Goal: Check status

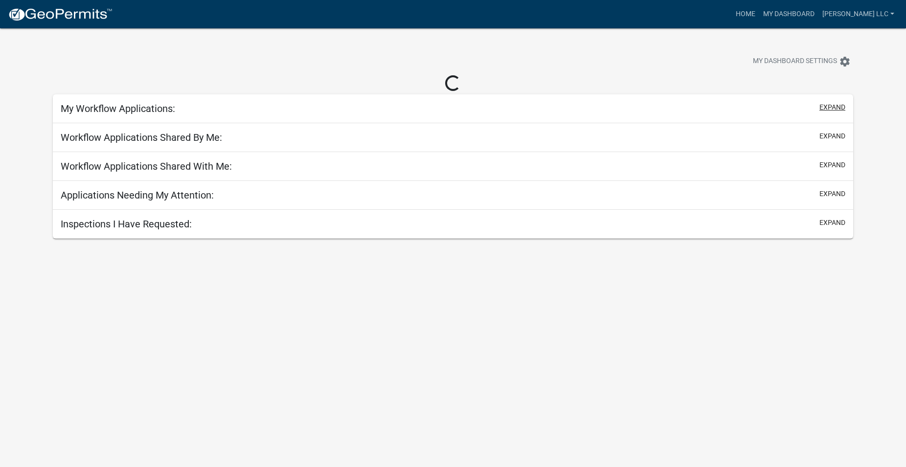
click at [828, 110] on button "expand" at bounding box center [833, 107] width 26 height 10
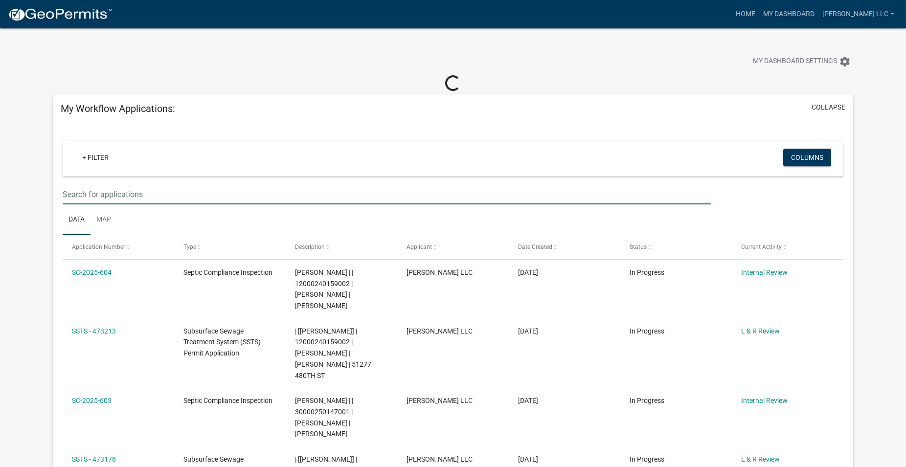
paste input "SSTS-2024-141"
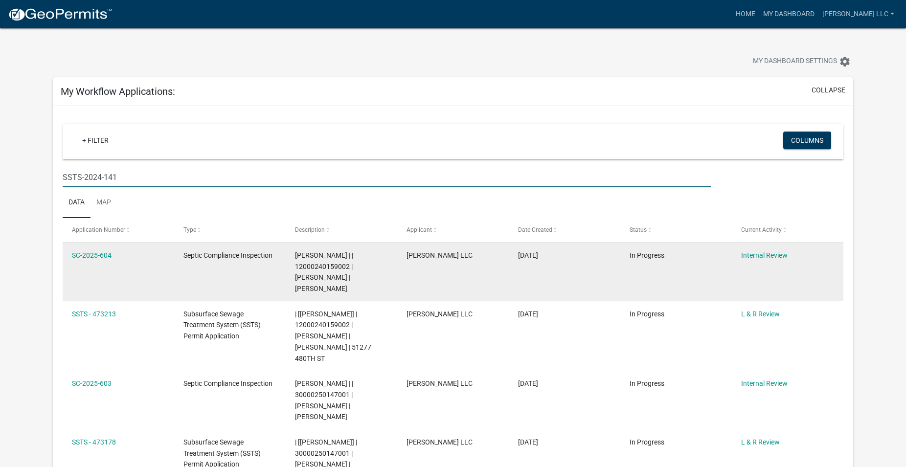
type input "SSTS-2024-141"
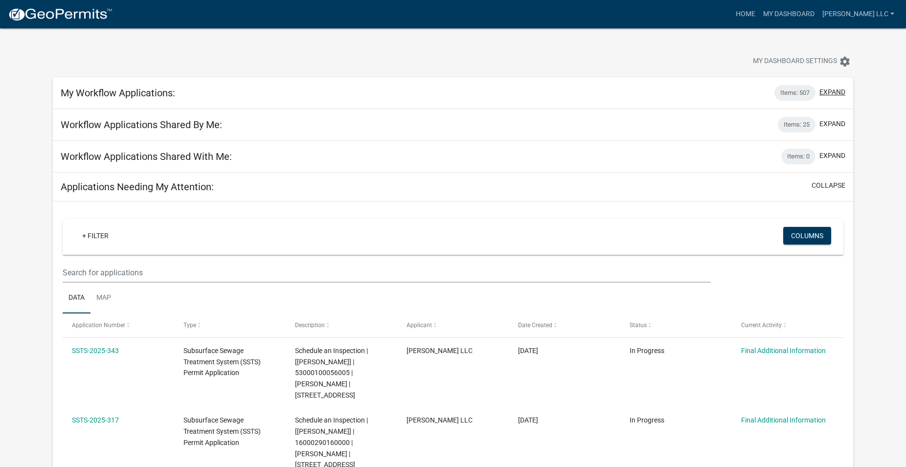
click at [829, 90] on button "expand" at bounding box center [833, 92] width 26 height 10
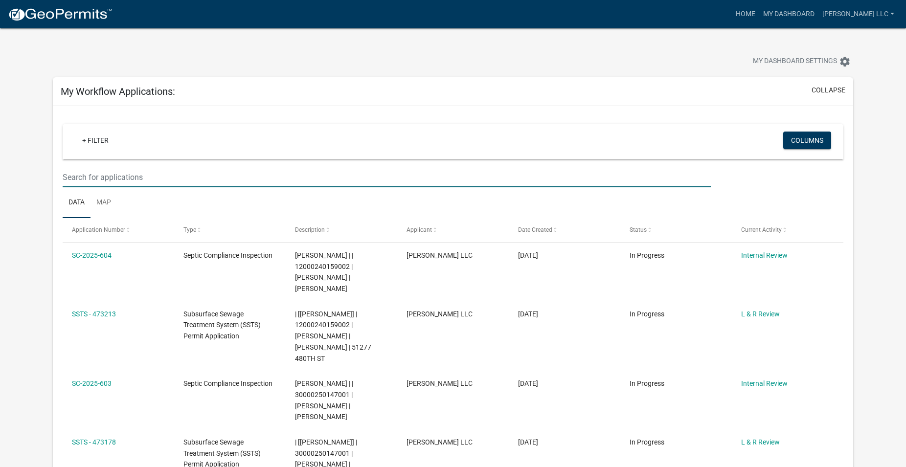
paste input "SSTS-2024-141"
click at [163, 178] on input "SSTS-2024-141" at bounding box center [387, 177] width 649 height 20
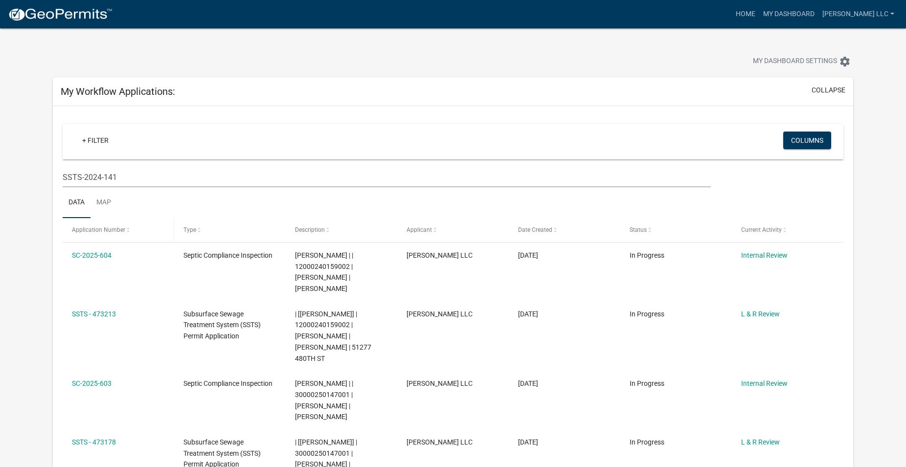
click at [109, 231] on span "Application Number" at bounding box center [98, 230] width 53 height 7
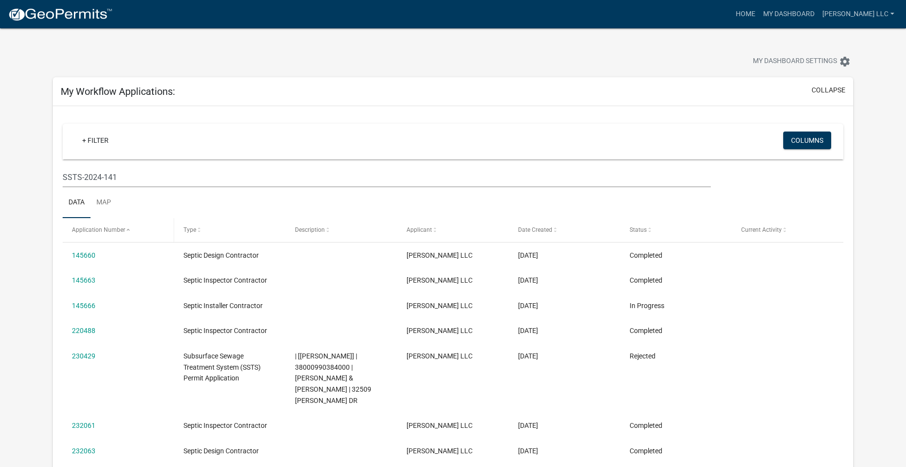
click at [109, 231] on span "Application Number" at bounding box center [98, 230] width 53 height 7
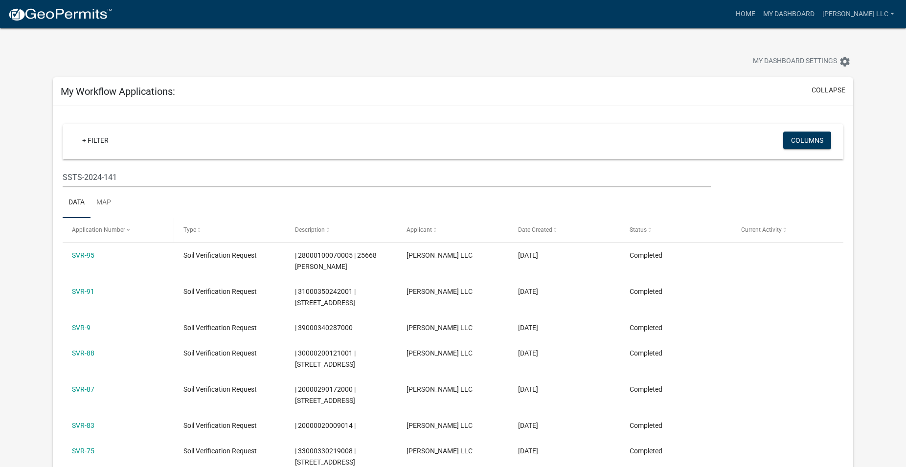
click at [127, 231] on span at bounding box center [128, 230] width 6 height 7
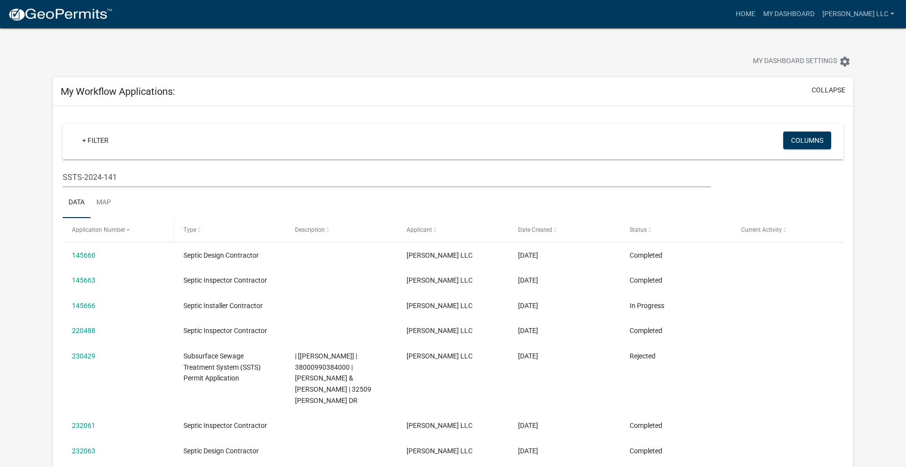
click at [117, 228] on span "Application Number" at bounding box center [98, 230] width 53 height 7
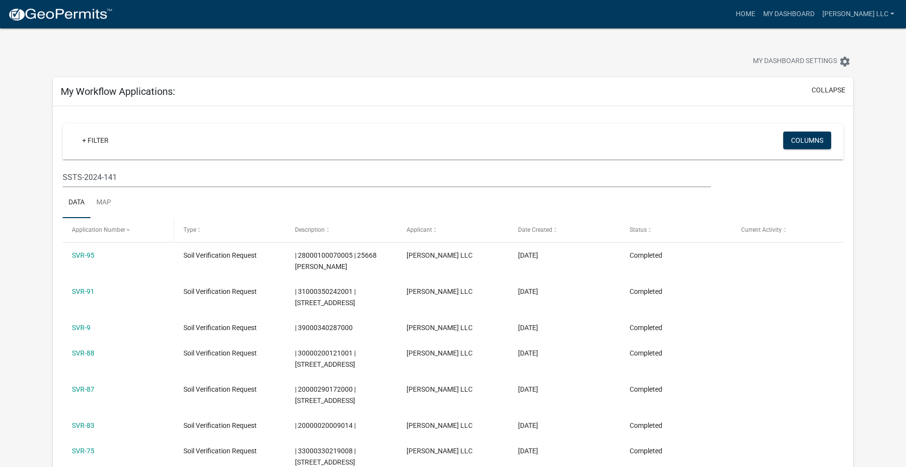
click at [114, 232] on span "Application Number" at bounding box center [98, 230] width 53 height 7
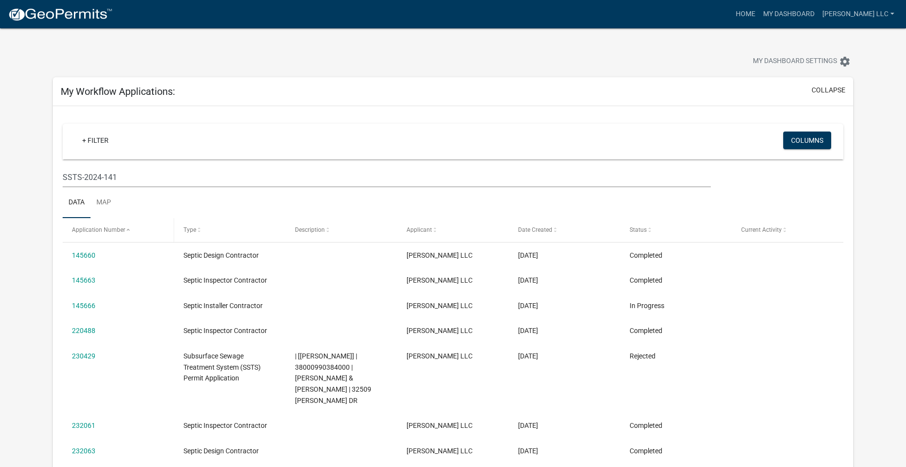
click at [114, 232] on span "Application Number" at bounding box center [98, 230] width 53 height 7
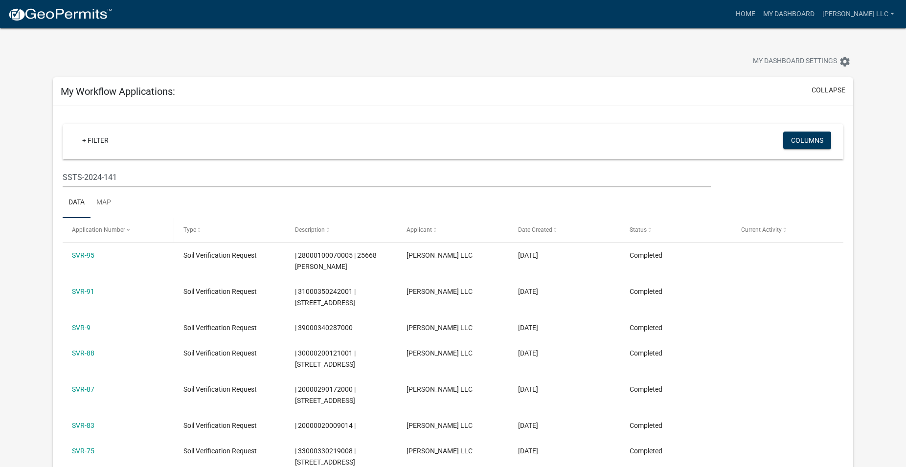
click at [114, 232] on span "Application Number" at bounding box center [98, 230] width 53 height 7
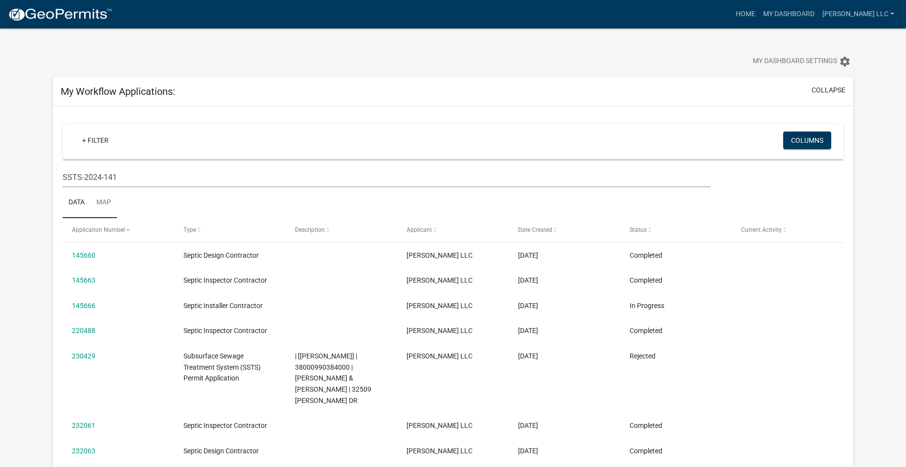
click at [101, 200] on link "Map" at bounding box center [104, 202] width 26 height 31
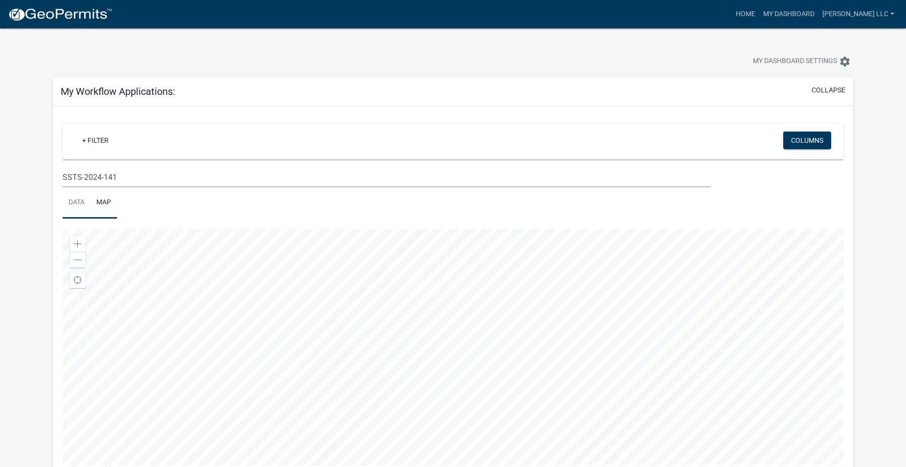
click at [72, 203] on link "Data" at bounding box center [77, 202] width 28 height 31
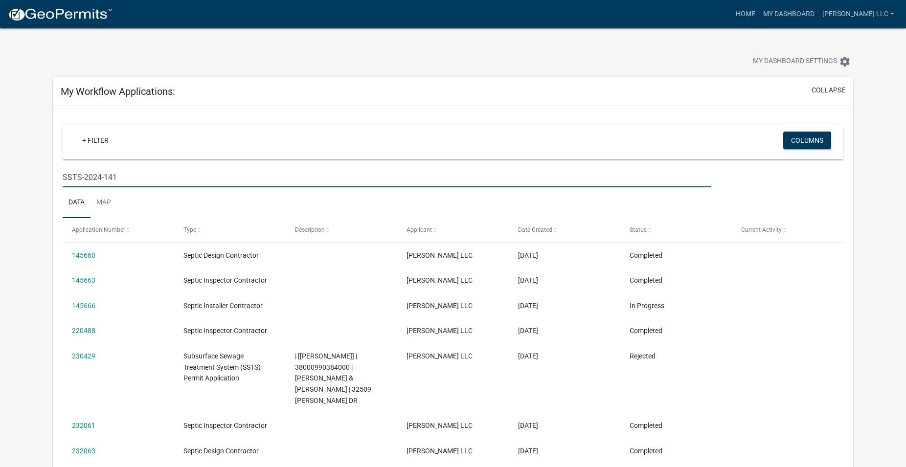
drag, startPoint x: 125, startPoint y: 179, endPoint x: 15, endPoint y: 185, distance: 110.8
click at [63, 185] on input "SSTS-2024-141" at bounding box center [387, 177] width 649 height 20
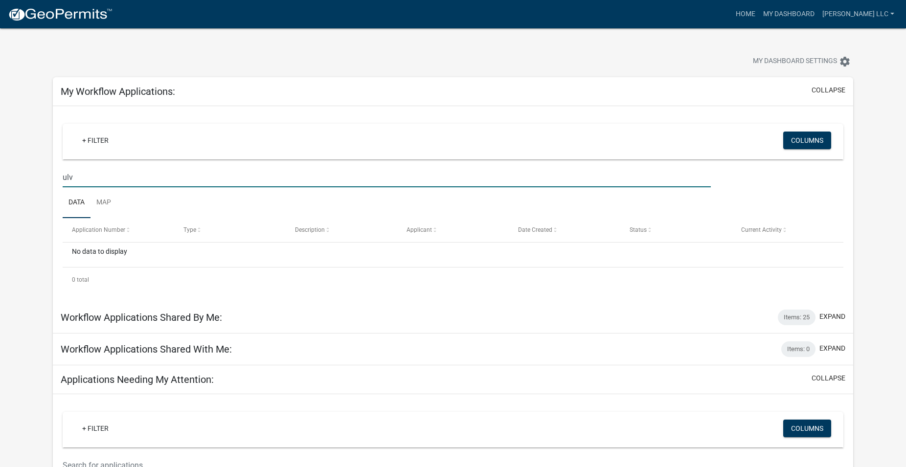
type input "ulv"
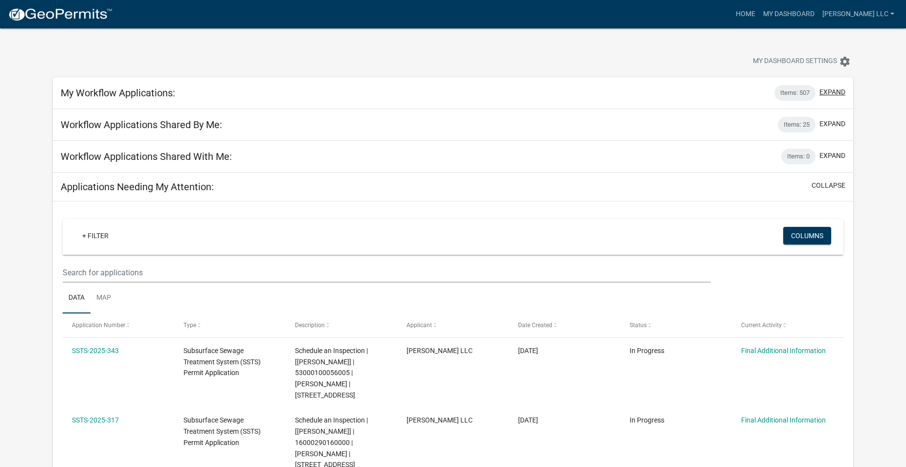
click at [836, 92] on button "expand" at bounding box center [833, 92] width 26 height 10
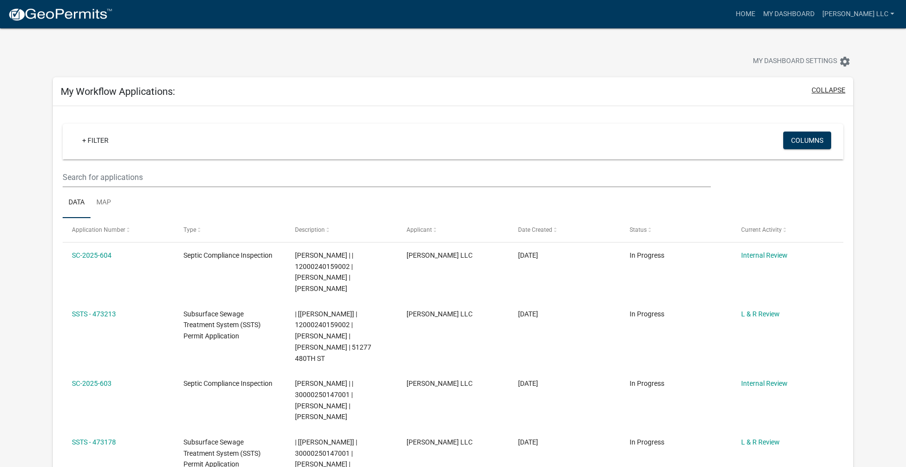
click at [838, 91] on button "collapse" at bounding box center [829, 90] width 34 height 10
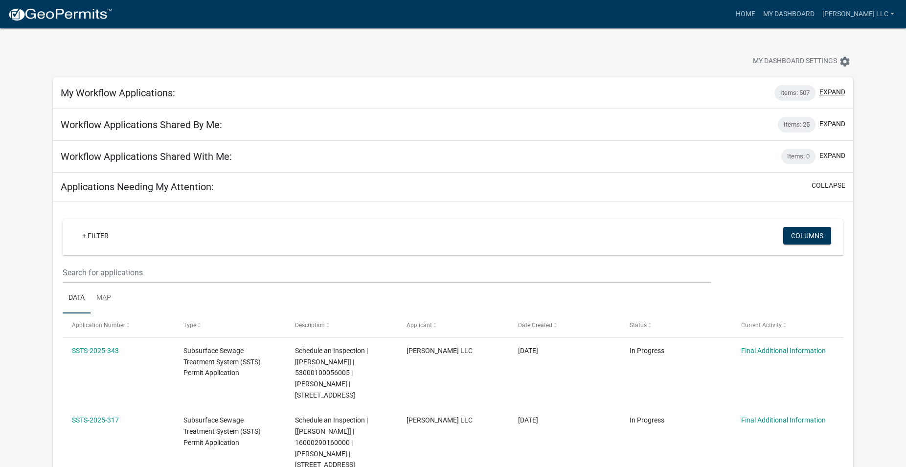
scroll to position [50, 0]
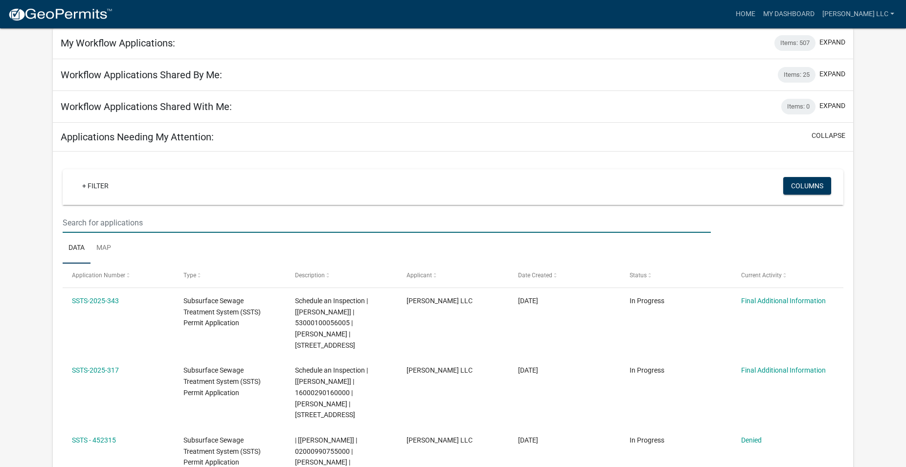
click at [91, 225] on input "text" at bounding box center [387, 223] width 649 height 20
paste input "SSTS-2024-141"
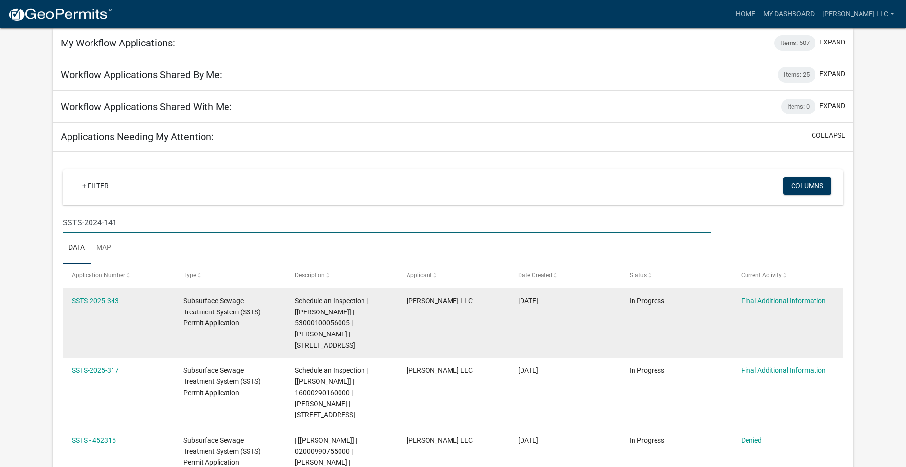
type input "SSTS-2024-141"
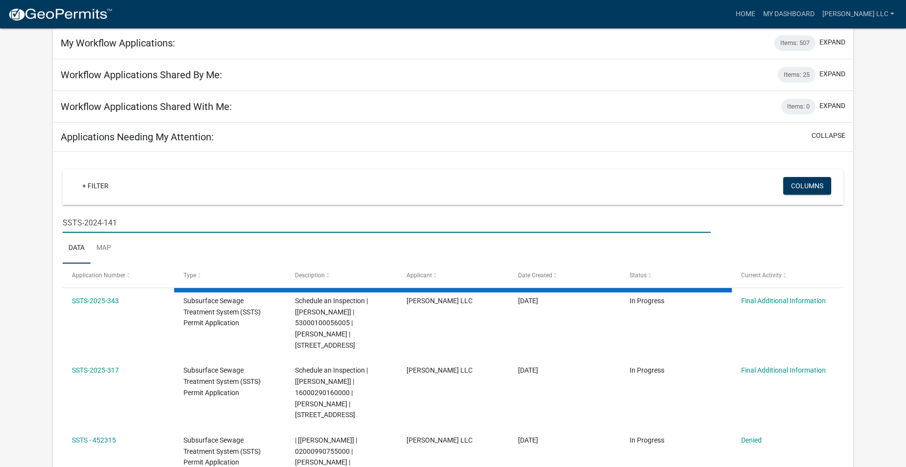
click at [152, 228] on input "SSTS-2024-141" at bounding box center [387, 223] width 649 height 20
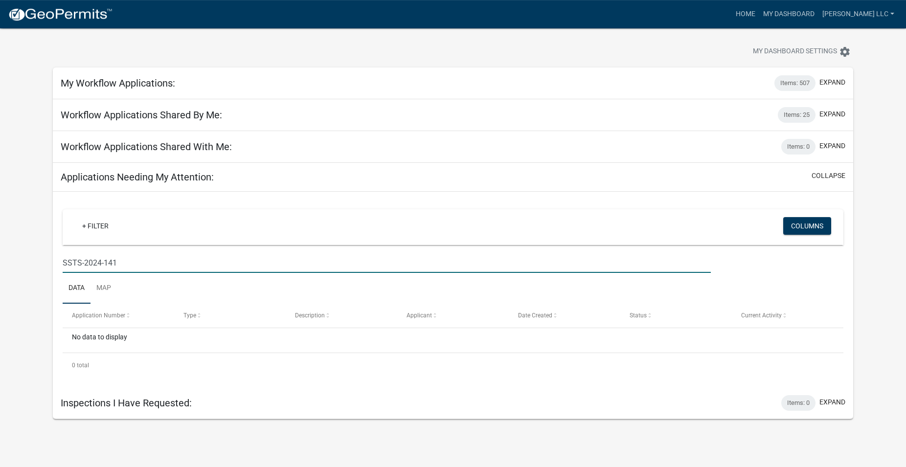
scroll to position [0, 0]
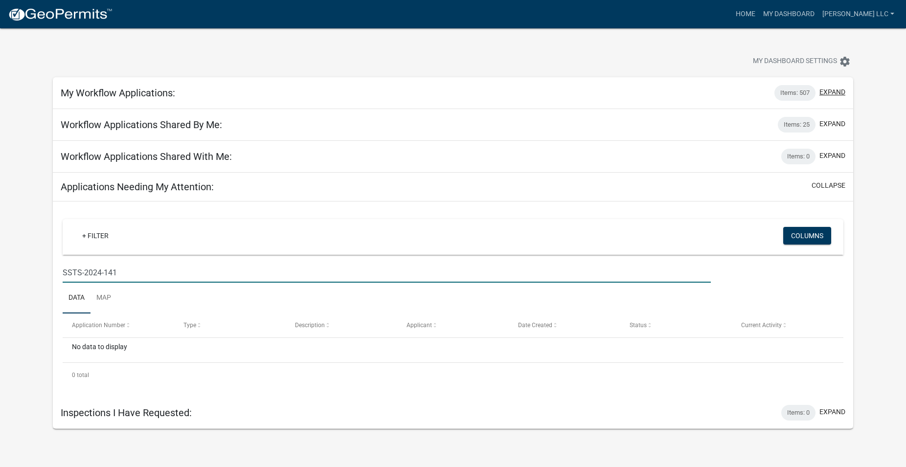
click at [831, 91] on button "expand" at bounding box center [833, 92] width 26 height 10
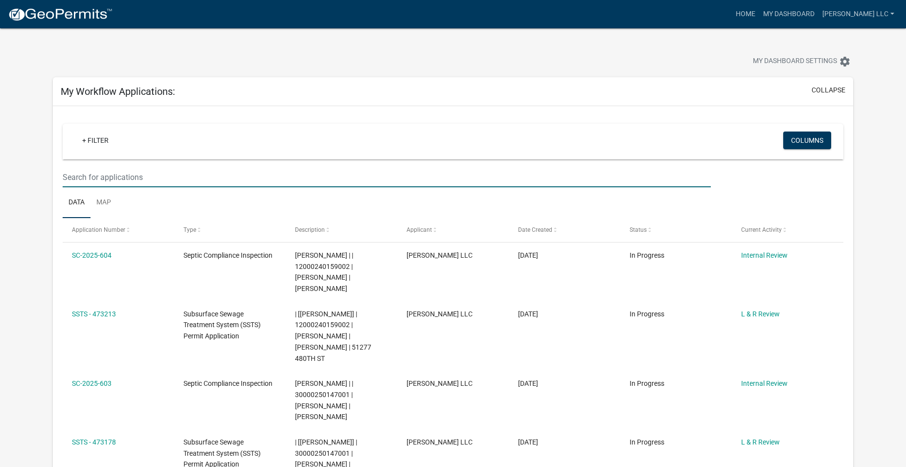
click at [113, 180] on input "text" at bounding box center [387, 177] width 649 height 20
paste input "SSTS-2024-141"
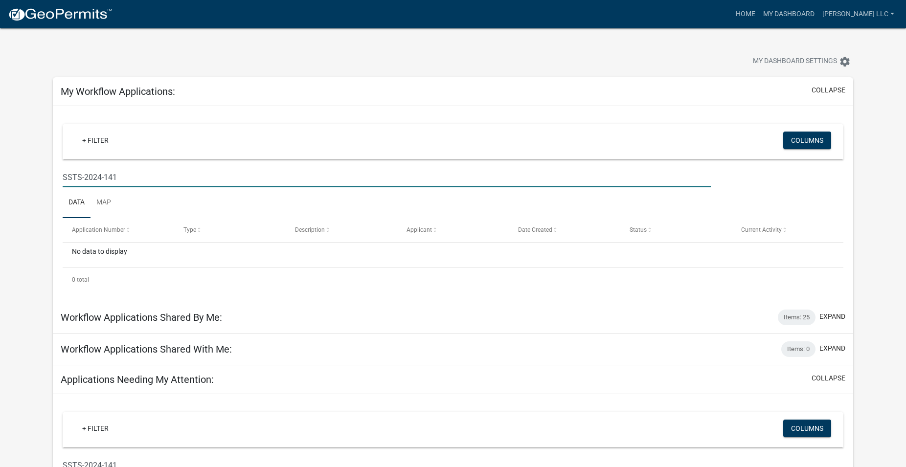
click at [84, 176] on input "SSTS-2024-141" at bounding box center [387, 177] width 649 height 20
type input "2024-141"
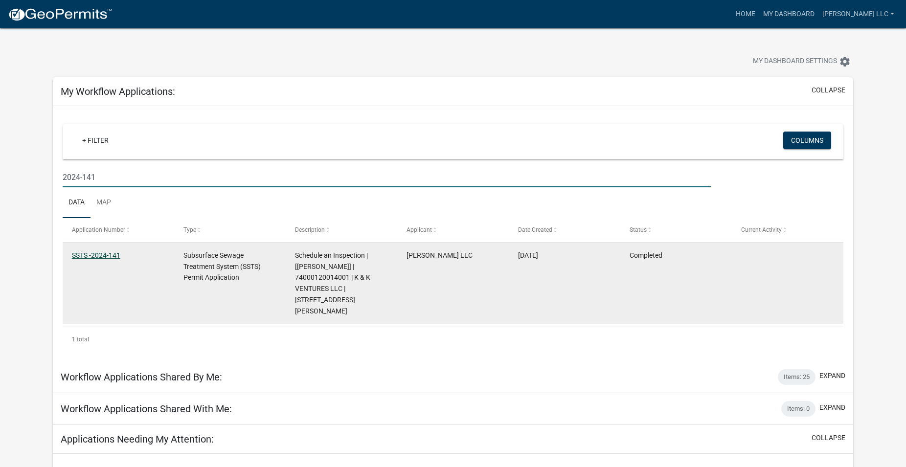
click at [95, 253] on link "SSTS -2024-141" at bounding box center [96, 256] width 48 height 8
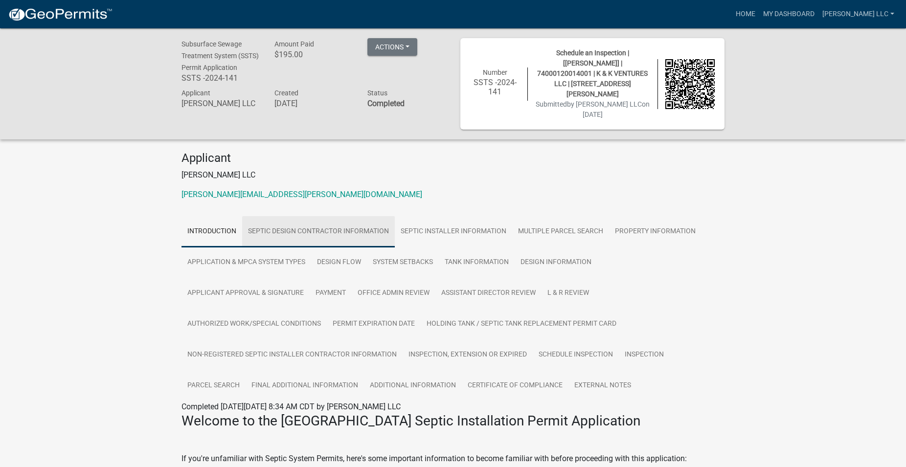
click at [341, 216] on link "Septic Design Contractor Information" at bounding box center [318, 231] width 153 height 31
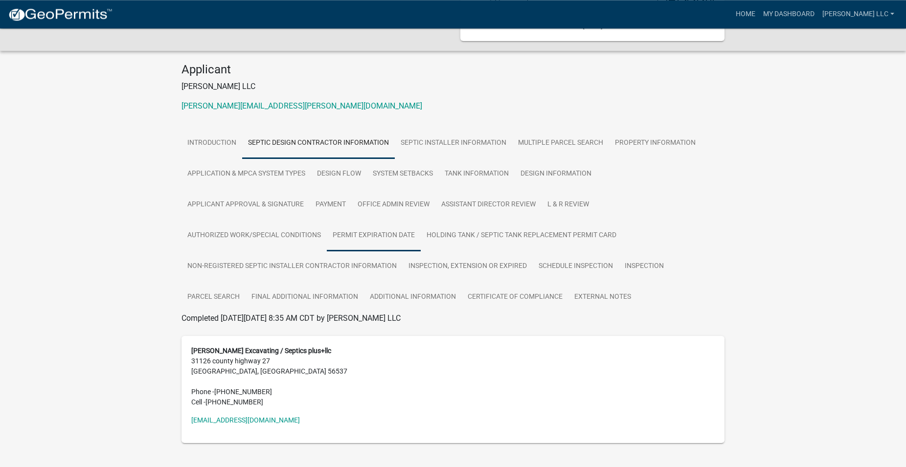
scroll to position [100, 0]
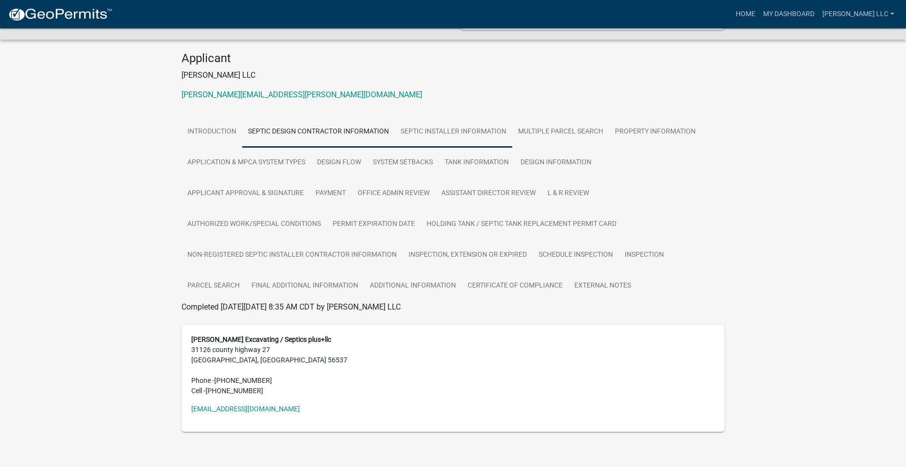
click at [462, 124] on link "Septic Installer Information" at bounding box center [453, 131] width 117 height 31
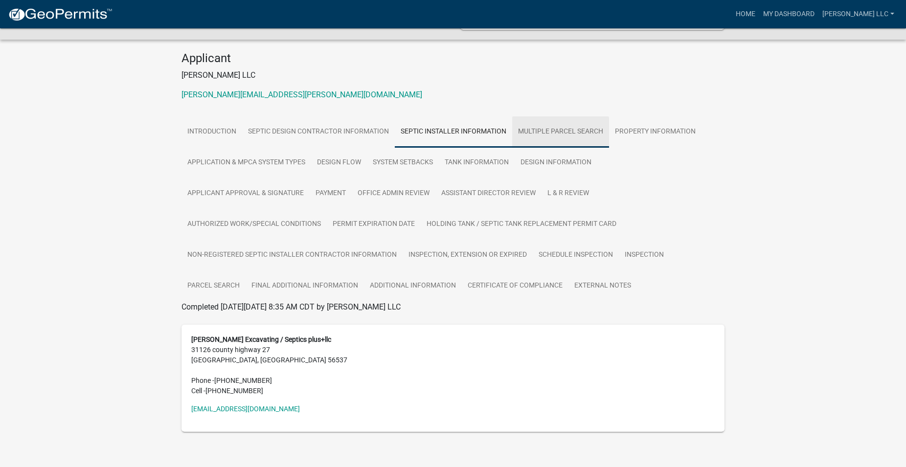
click at [543, 122] on link "Multiple Parcel Search" at bounding box center [560, 131] width 97 height 31
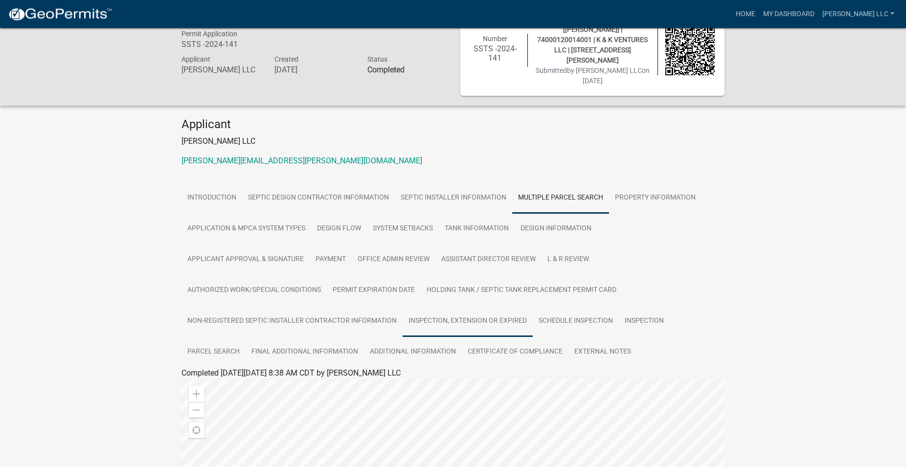
scroll to position [50, 0]
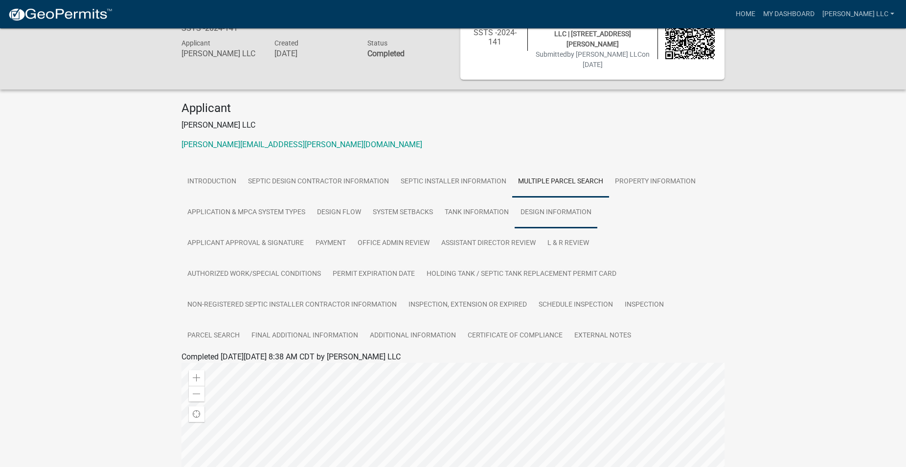
click at [542, 198] on link "Design Information" at bounding box center [556, 212] width 83 height 31
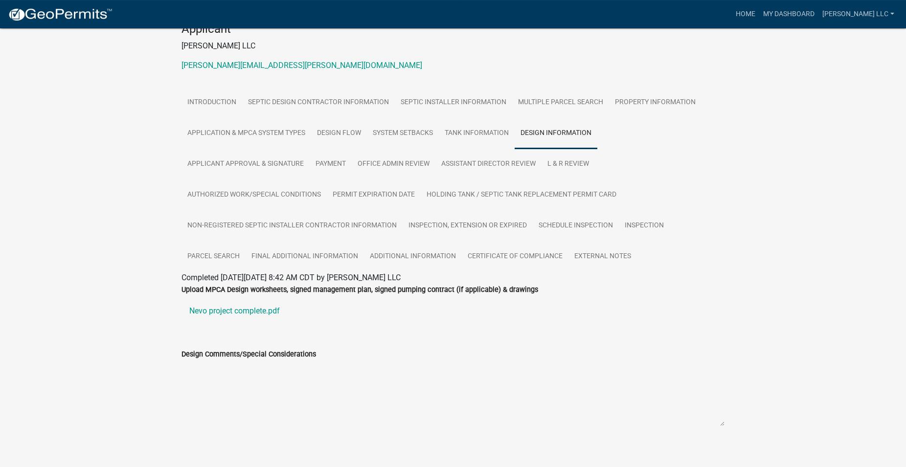
scroll to position [132, 0]
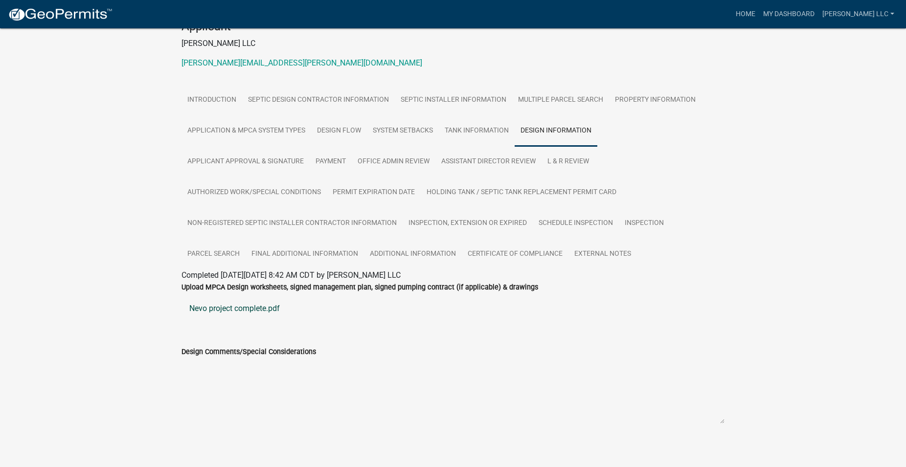
click at [237, 303] on link "Nevo project complete.pdf" at bounding box center [453, 308] width 543 height 23
